Goal: Information Seeking & Learning: Learn about a topic

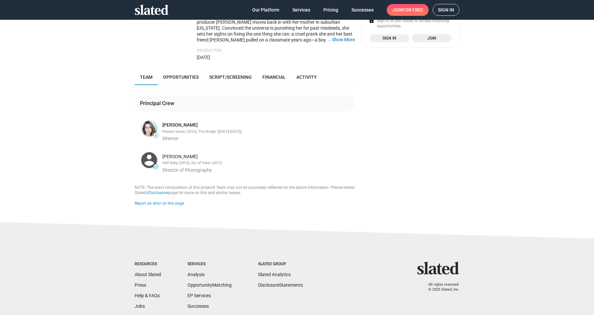
scroll to position [128, 0]
click at [409, 158] on div "Project Score (incomplete) 22 COMPONENTS Script Score 73 Financial Score — Team…" at bounding box center [410, 53] width 98 height 303
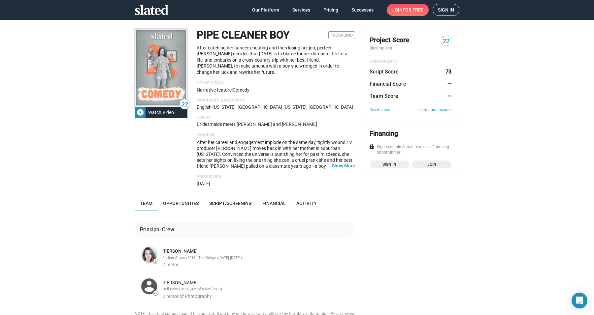
click at [157, 11] on icon at bounding box center [152, 10] width 34 height 10
click at [153, 12] on icon at bounding box center [152, 10] width 34 height 10
